Goal: Transaction & Acquisition: Purchase product/service

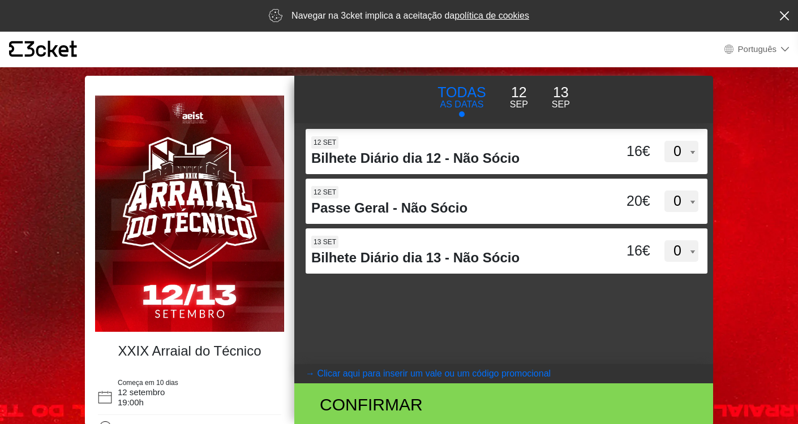
select select "pt_PT"
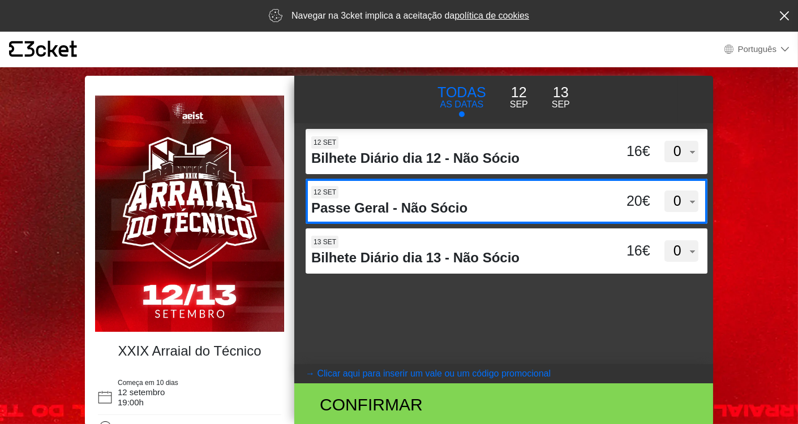
click at [679, 209] on select "0 1 2 3 4 5 6 7 8 9 10 11 12 13 14 15" at bounding box center [681, 202] width 34 height 22
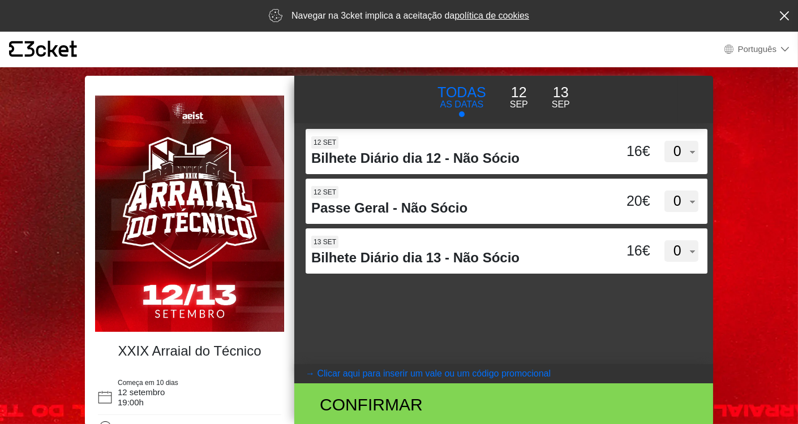
select select "1"
click at [664, 191] on select "0 1 2 3 4 5 6 7 8 9 10 11 12 13 14 15" at bounding box center [681, 202] width 34 height 22
click at [535, 303] on div "d3dVTTBtbEpMQUxVUUdnTllBdWVFUT09 12 set Bilhete Diário dia 12 - Não Sócio 16€ 0…" at bounding box center [503, 243] width 419 height 241
click at [462, 400] on div "Confirmar" at bounding box center [435, 404] width 256 height 25
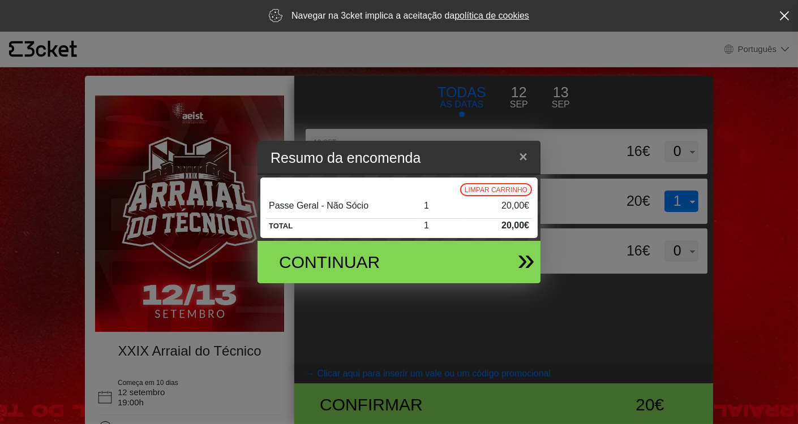
click at [446, 276] on div "Continuar" at bounding box center [394, 262] width 265 height 42
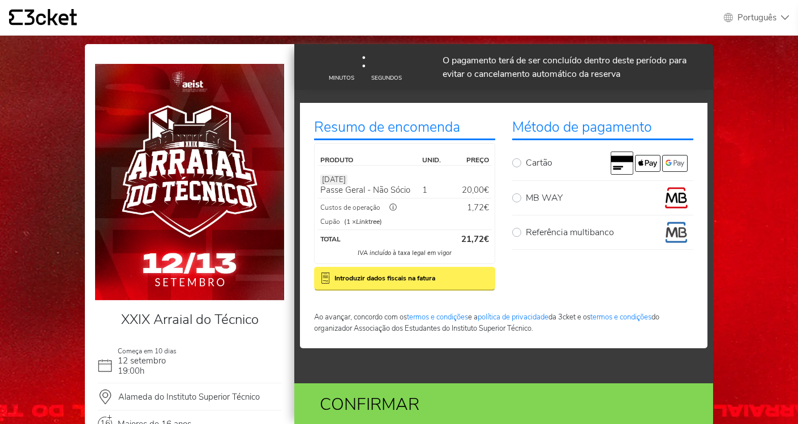
select select "pt_PT"
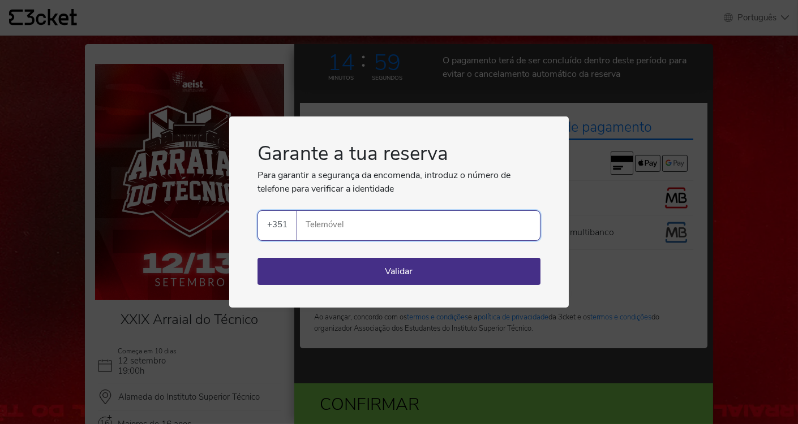
click at [454, 227] on input "Telemóvel" at bounding box center [423, 225] width 234 height 29
type input "934505492"
click at [437, 274] on button "Validar" at bounding box center [398, 271] width 283 height 27
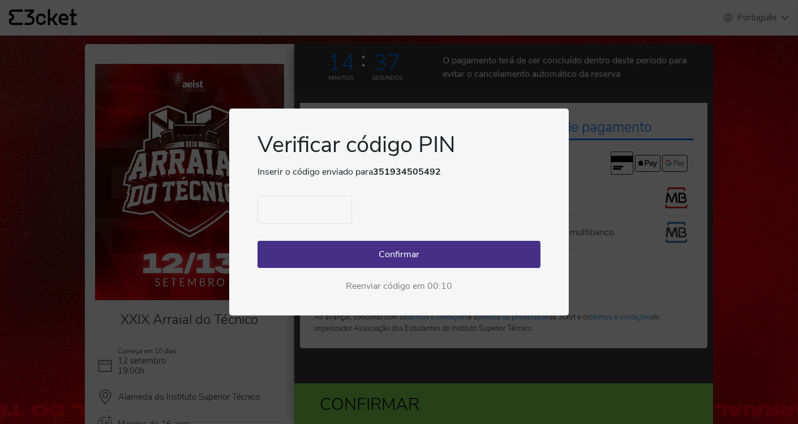
click at [312, 209] on input "text" at bounding box center [304, 210] width 95 height 28
type input "8593"
click at [346, 256] on button "Confirmar" at bounding box center [398, 254] width 283 height 27
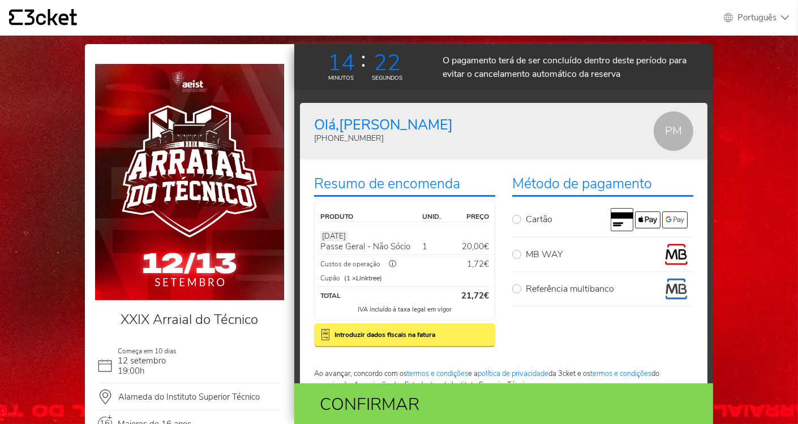
click at [526, 255] on label "MB WAY" at bounding box center [610, 254] width 168 height 23
click at [526, 251] on input "MB WAY" at bounding box center [529, 246] width 7 height 7
radio input "true"
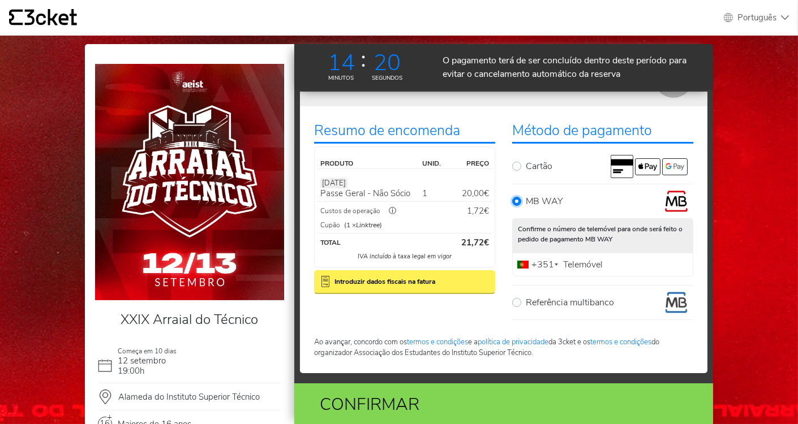
scroll to position [53, 0]
click at [586, 264] on label "Telemóvel" at bounding box center [582, 264] width 45 height 7
click at [586, 264] on input "Telemóvel" at bounding box center [602, 265] width 181 height 24
type input "934505492"
click at [435, 290] on button "Introduzir dados fiscais na fatura" at bounding box center [404, 282] width 181 height 23
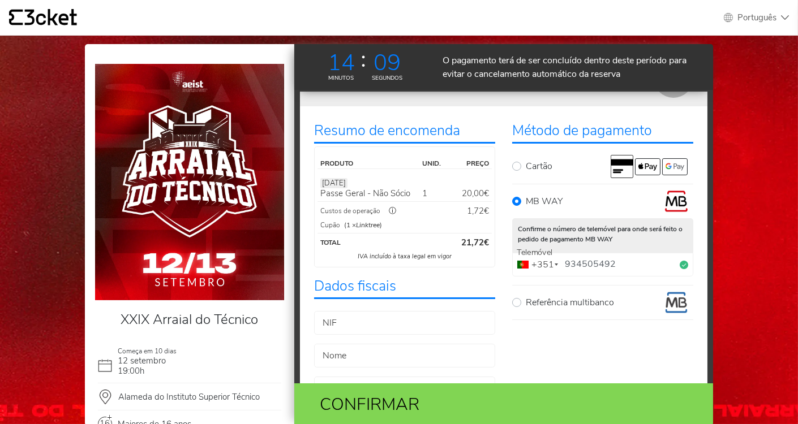
scroll to position [134, 0]
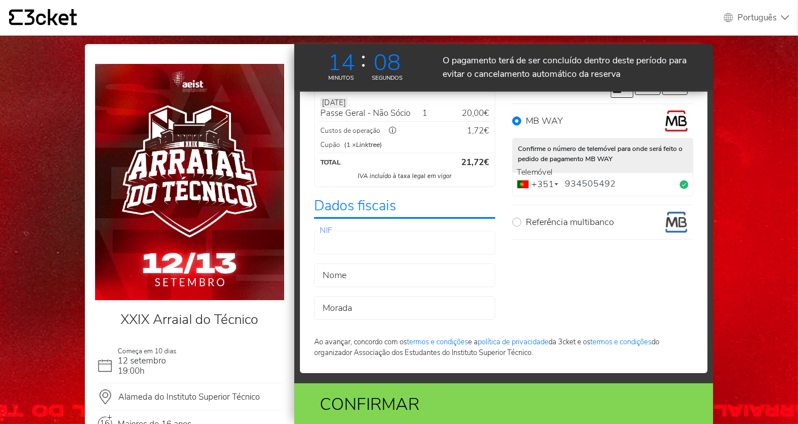
click at [416, 247] on input "NIF" at bounding box center [404, 243] width 181 height 24
click at [552, 291] on div "Método de pagamento Cartão MB WAY Confirme o número de telemóvel para onde será…" at bounding box center [603, 176] width 198 height 289
click at [465, 406] on div "Confirmar" at bounding box center [435, 404] width 256 height 25
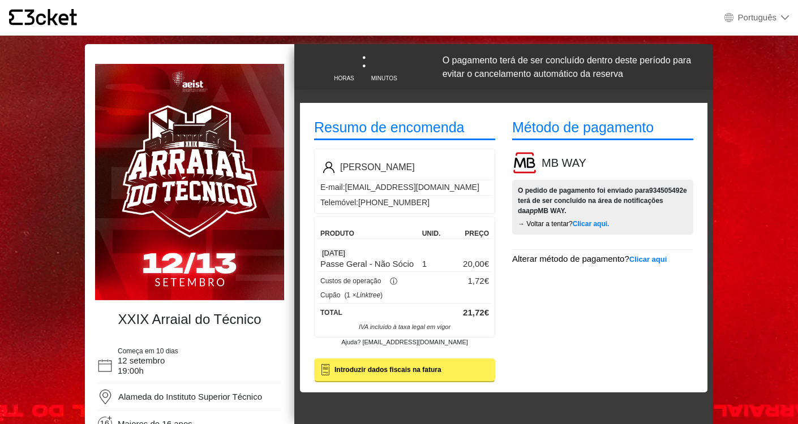
select select "pt_PT"
